Goal: Information Seeking & Learning: Get advice/opinions

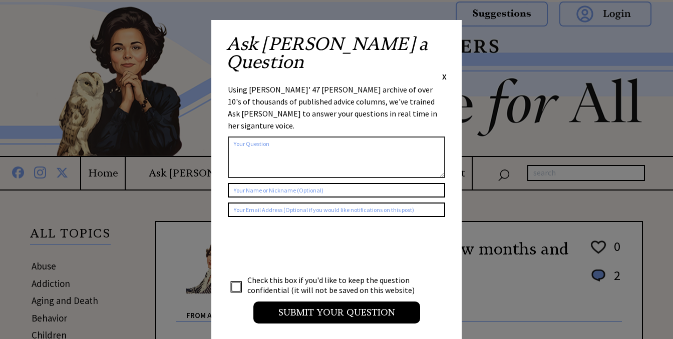
click at [442, 72] on span "X" at bounding box center [444, 77] width 5 height 10
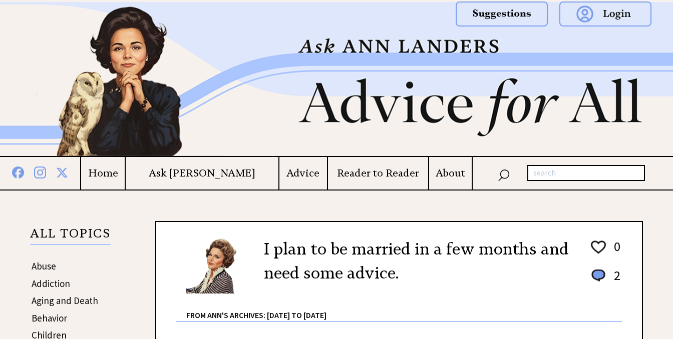
click at [279, 173] on h4 "Advice" at bounding box center [303, 173] width 48 height 13
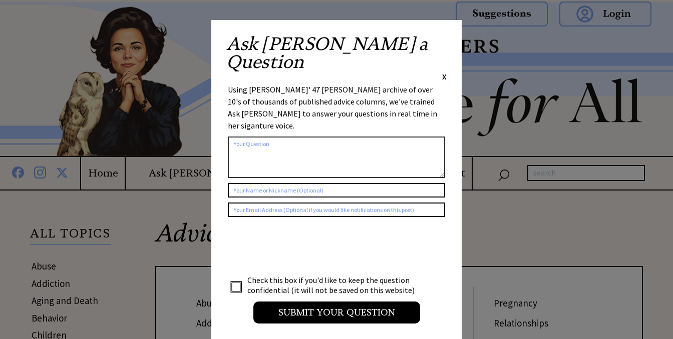
click at [443, 72] on span "X" at bounding box center [444, 77] width 5 height 10
